Goal: Information Seeking & Learning: Find contact information

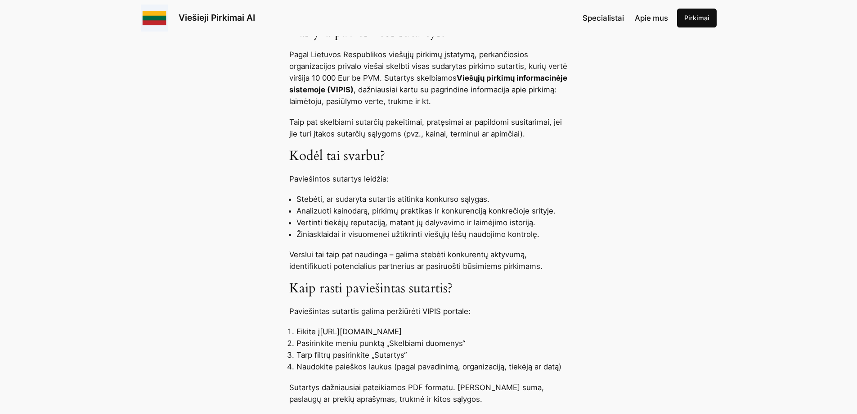
scroll to position [495, 0]
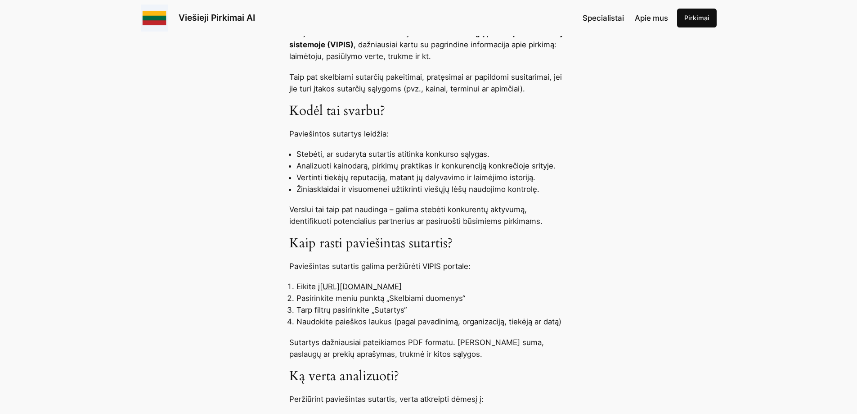
click at [381, 285] on link "[URL][DOMAIN_NAME]" at bounding box center [361, 286] width 82 height 9
click at [402, 288] on link "[URL][DOMAIN_NAME]" at bounding box center [361, 286] width 82 height 9
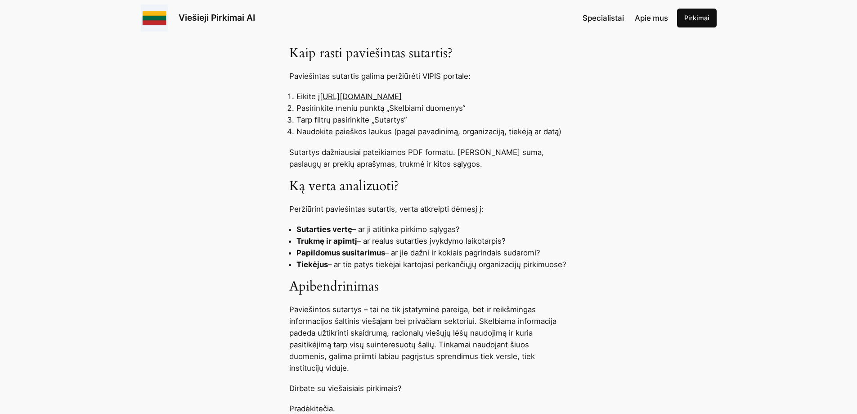
scroll to position [765, 0]
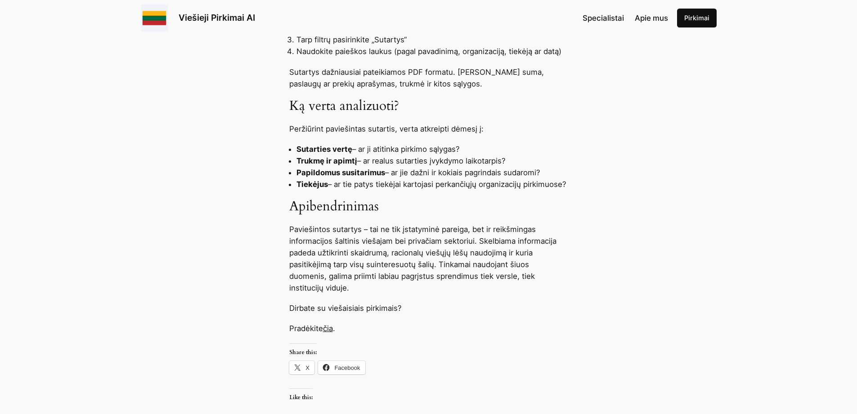
click at [327, 329] on link "čia" at bounding box center [328, 328] width 10 height 9
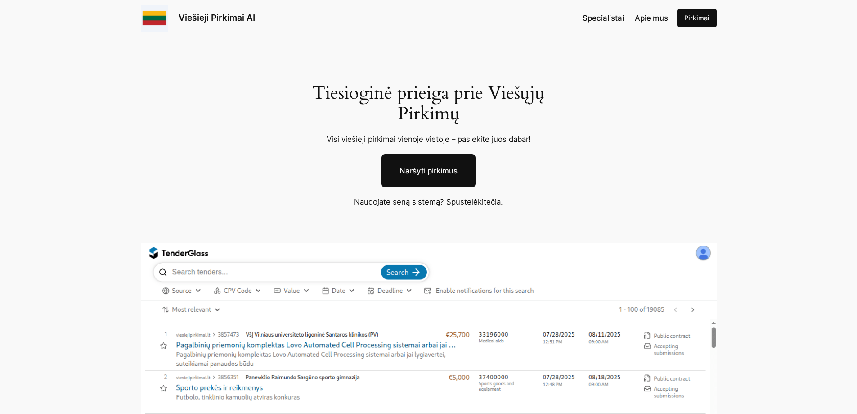
click at [407, 172] on link "Naršyti pirkimus" at bounding box center [429, 170] width 94 height 33
